Goal: Ask a question

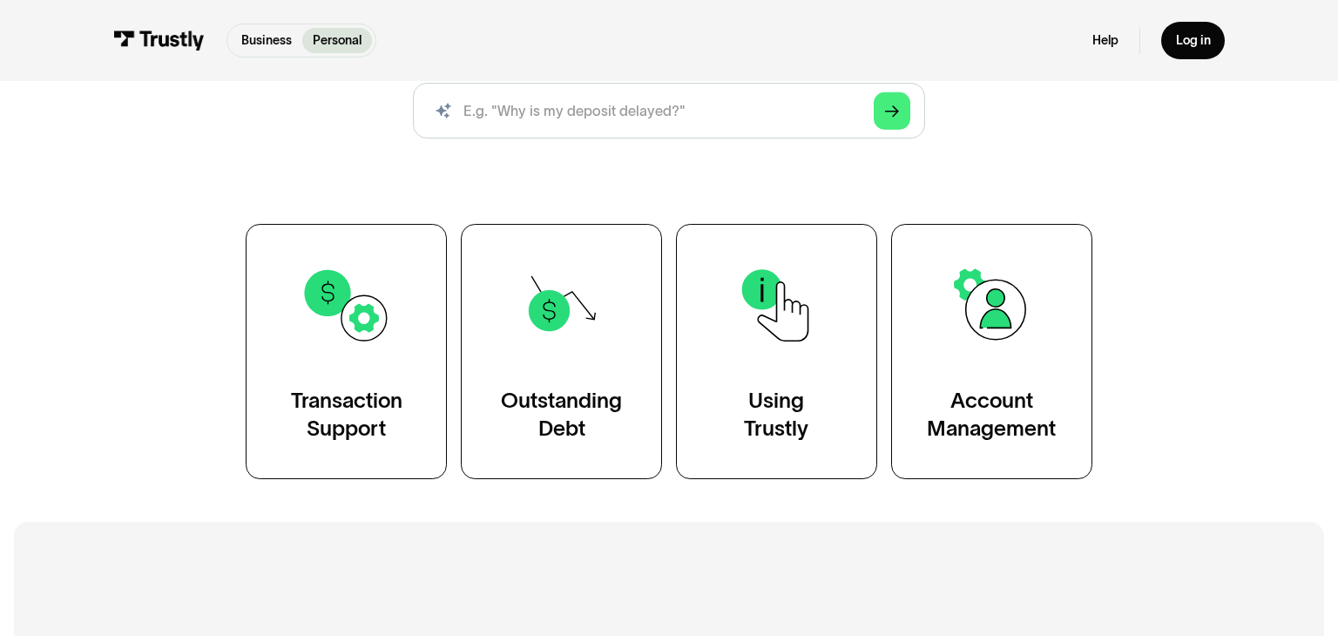
scroll to position [234, 0]
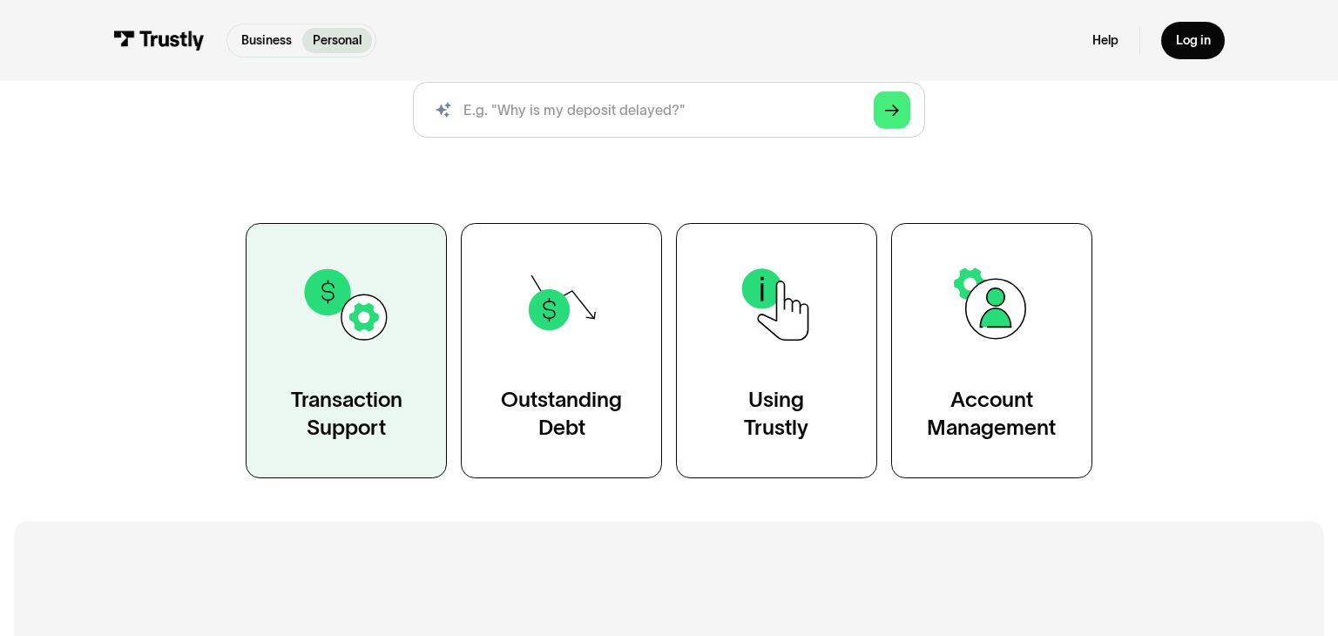
click at [401, 349] on link "Transaction Support" at bounding box center [346, 351] width 201 height 256
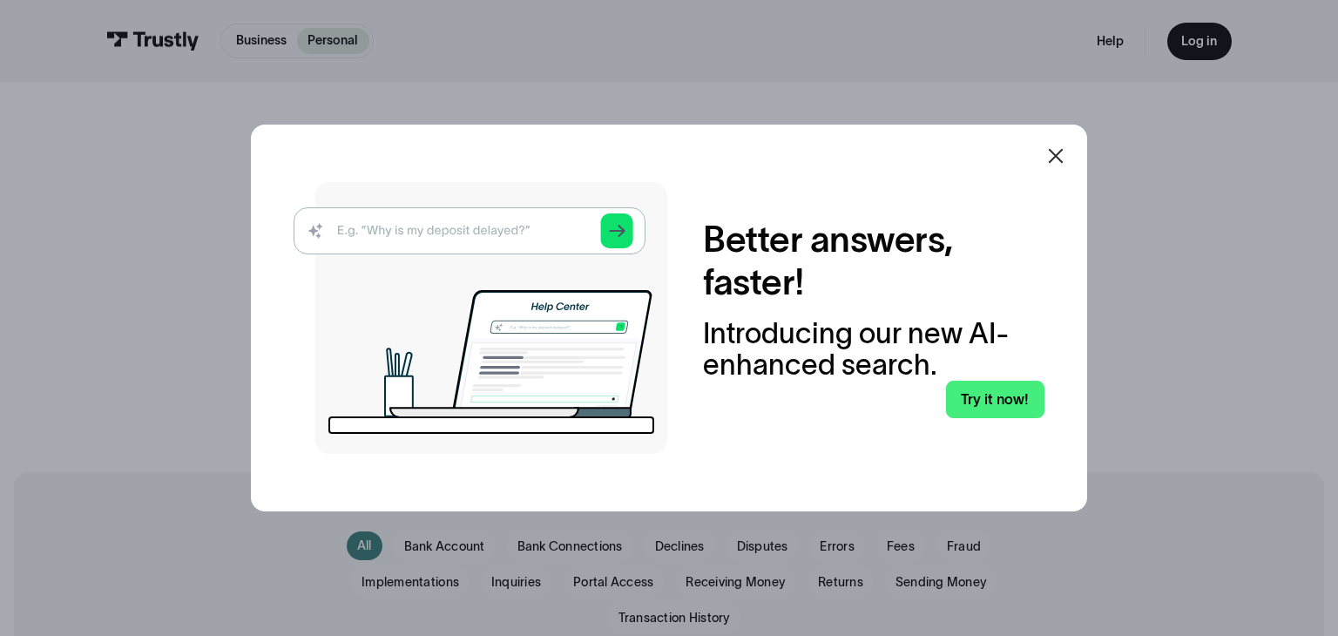
click at [1064, 160] on icon at bounding box center [1056, 156] width 21 height 21
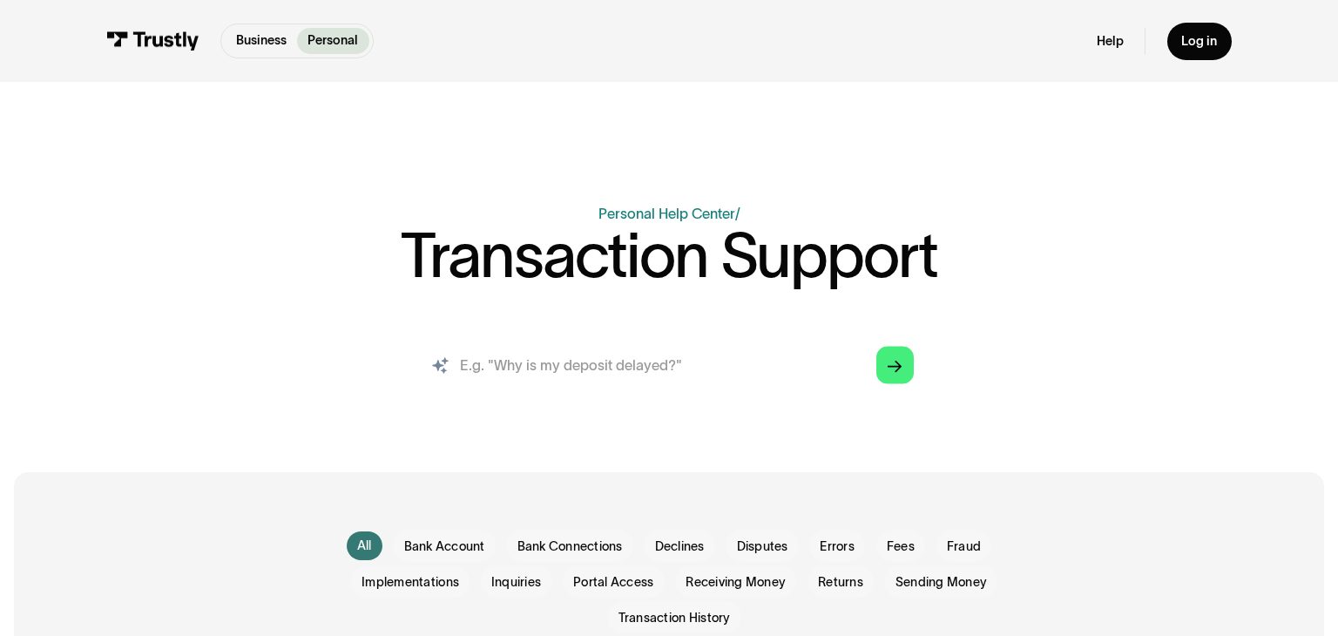
click at [735, 343] on input "search" at bounding box center [669, 366] width 518 height 58
paste input "Why is my withdrawal showing in my bank account?"
type input "Why is my withdrawal showing in my bank account?"
click at [900, 364] on polygon "Search" at bounding box center [895, 366] width 14 height 12
